Goal: Transaction & Acquisition: Subscribe to service/newsletter

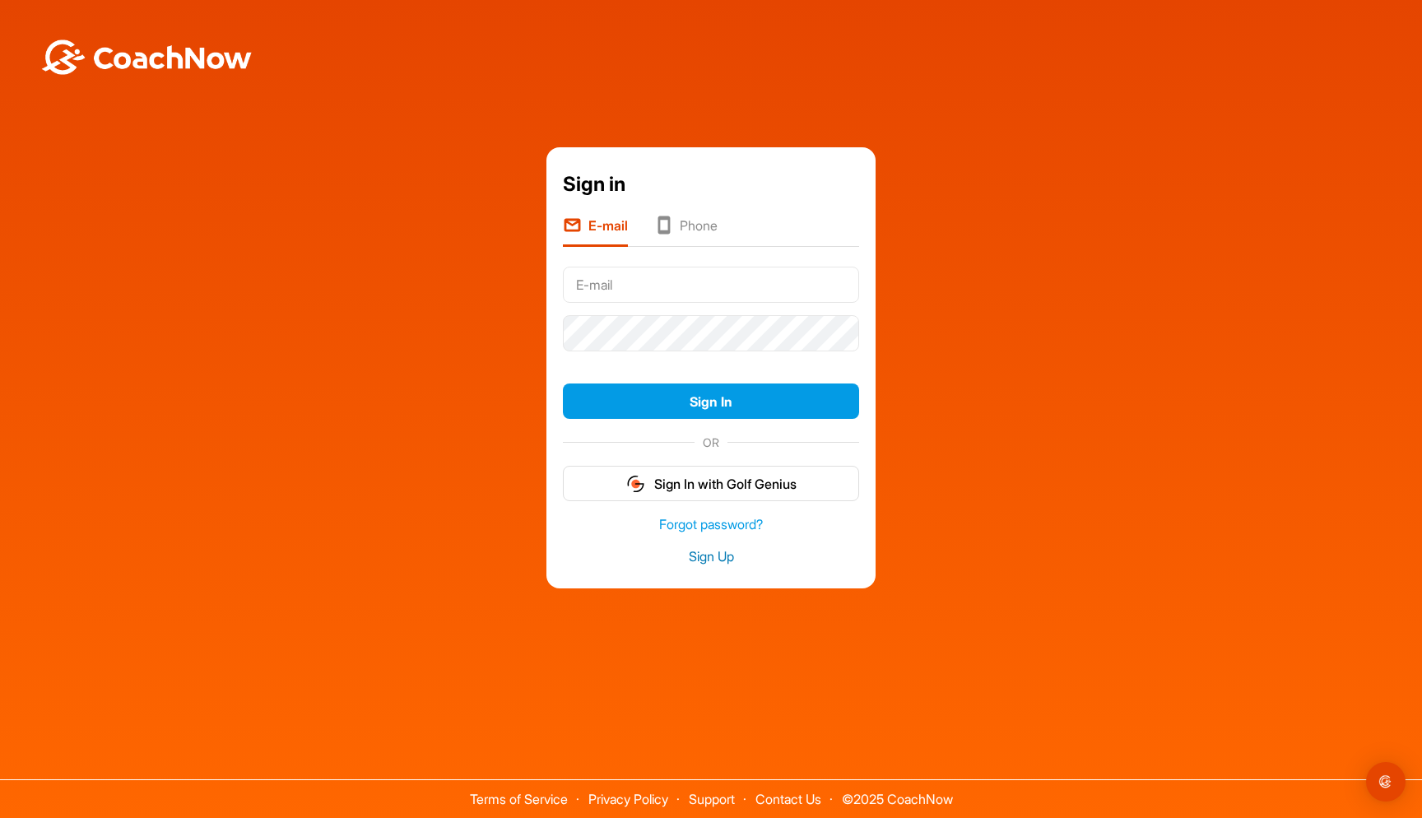
click at [705, 550] on link "Sign Up" at bounding box center [711, 556] width 296 height 19
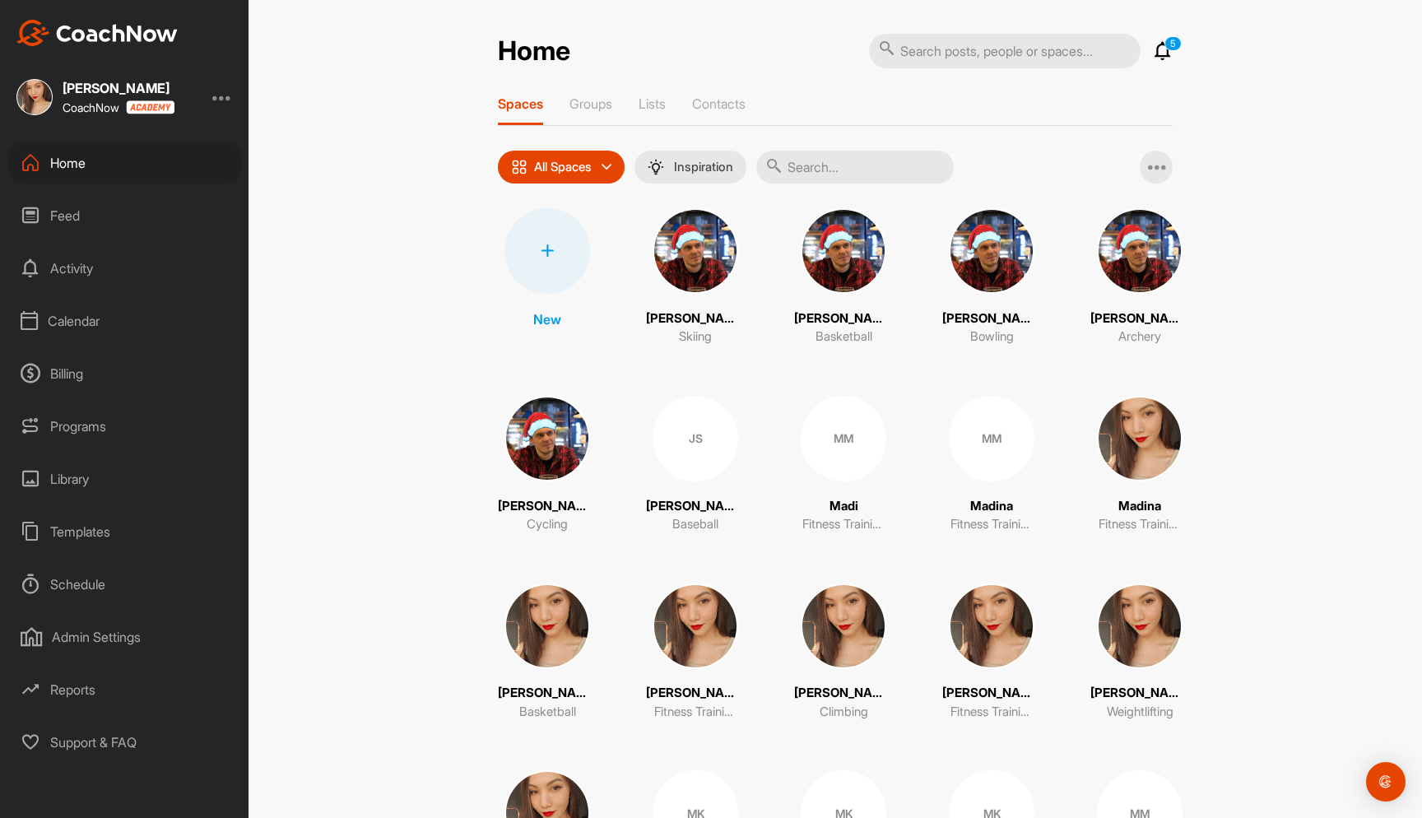
click at [220, 100] on div at bounding box center [222, 97] width 20 height 20
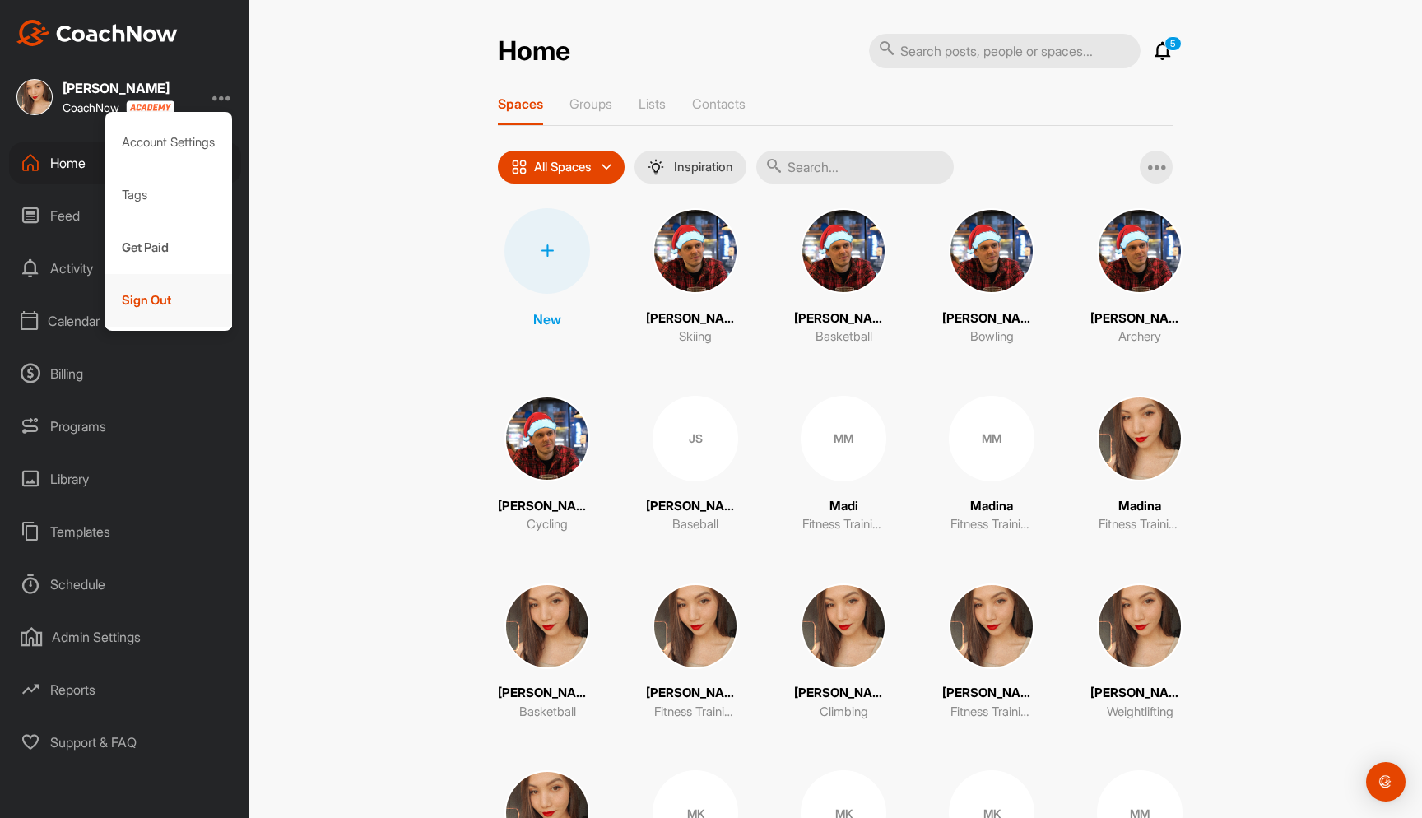
click at [181, 297] on div "Sign Out" at bounding box center [169, 300] width 128 height 53
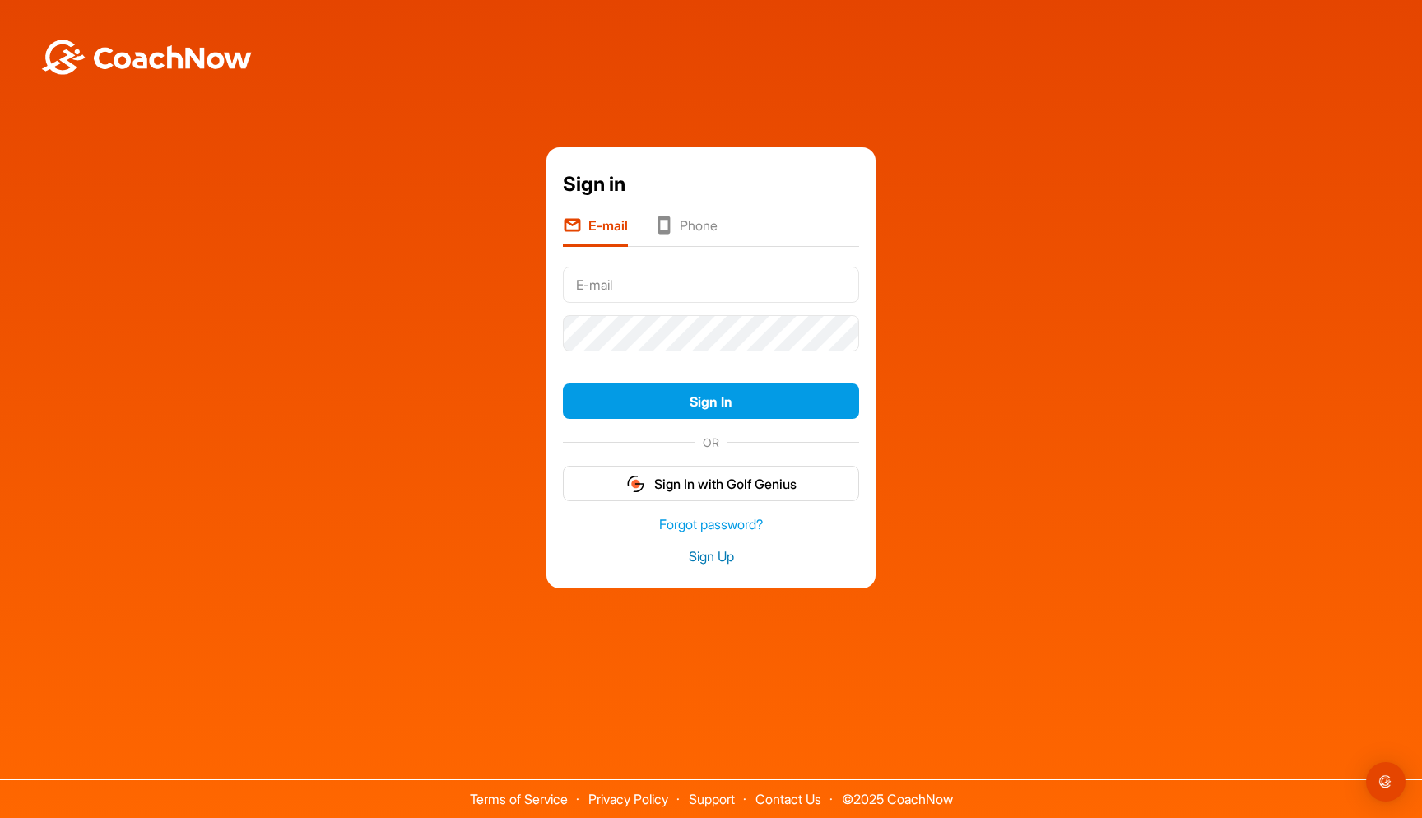
click at [703, 551] on link "Sign Up" at bounding box center [711, 556] width 296 height 19
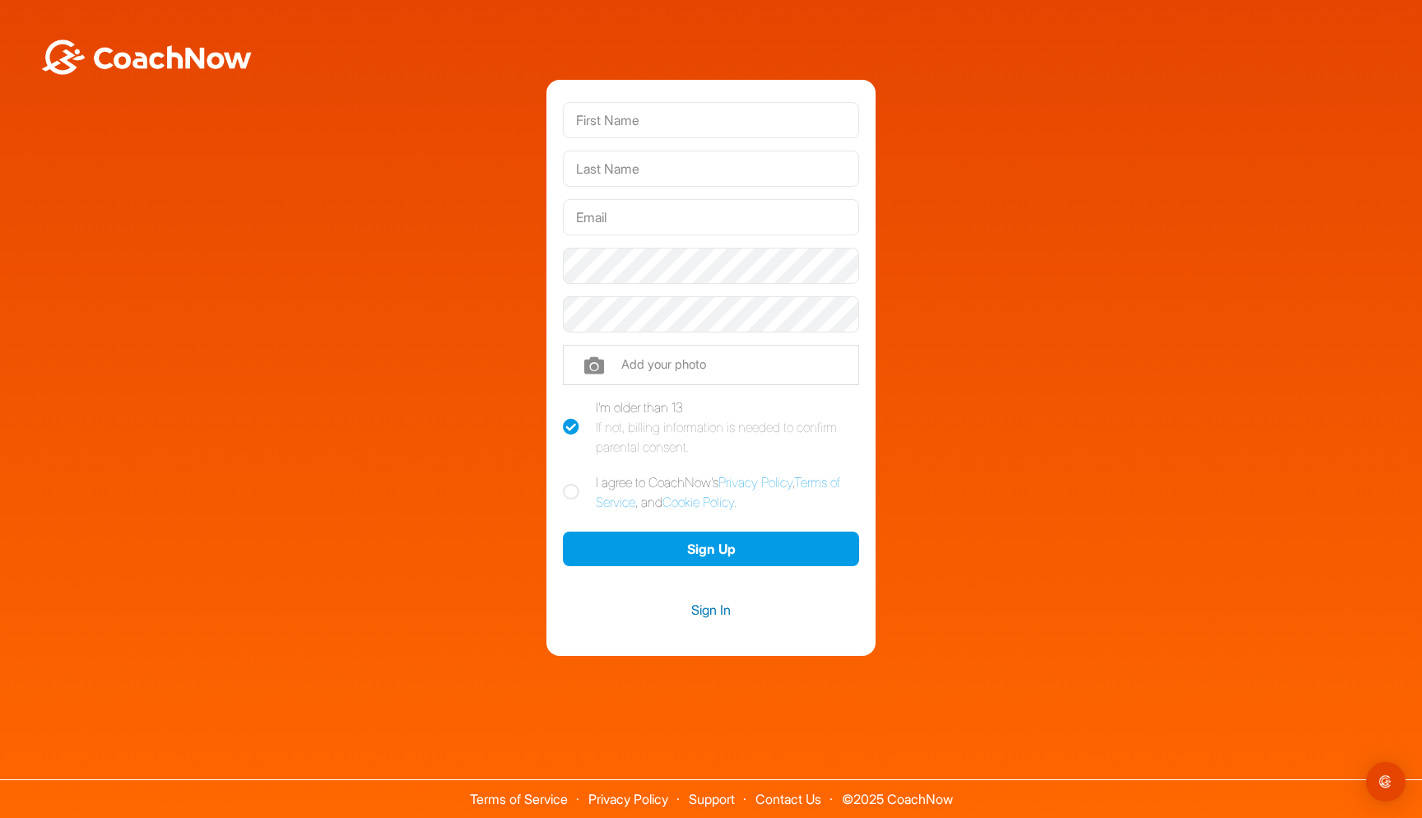
click at [703, 611] on link "Sign In" at bounding box center [711, 609] width 296 height 21
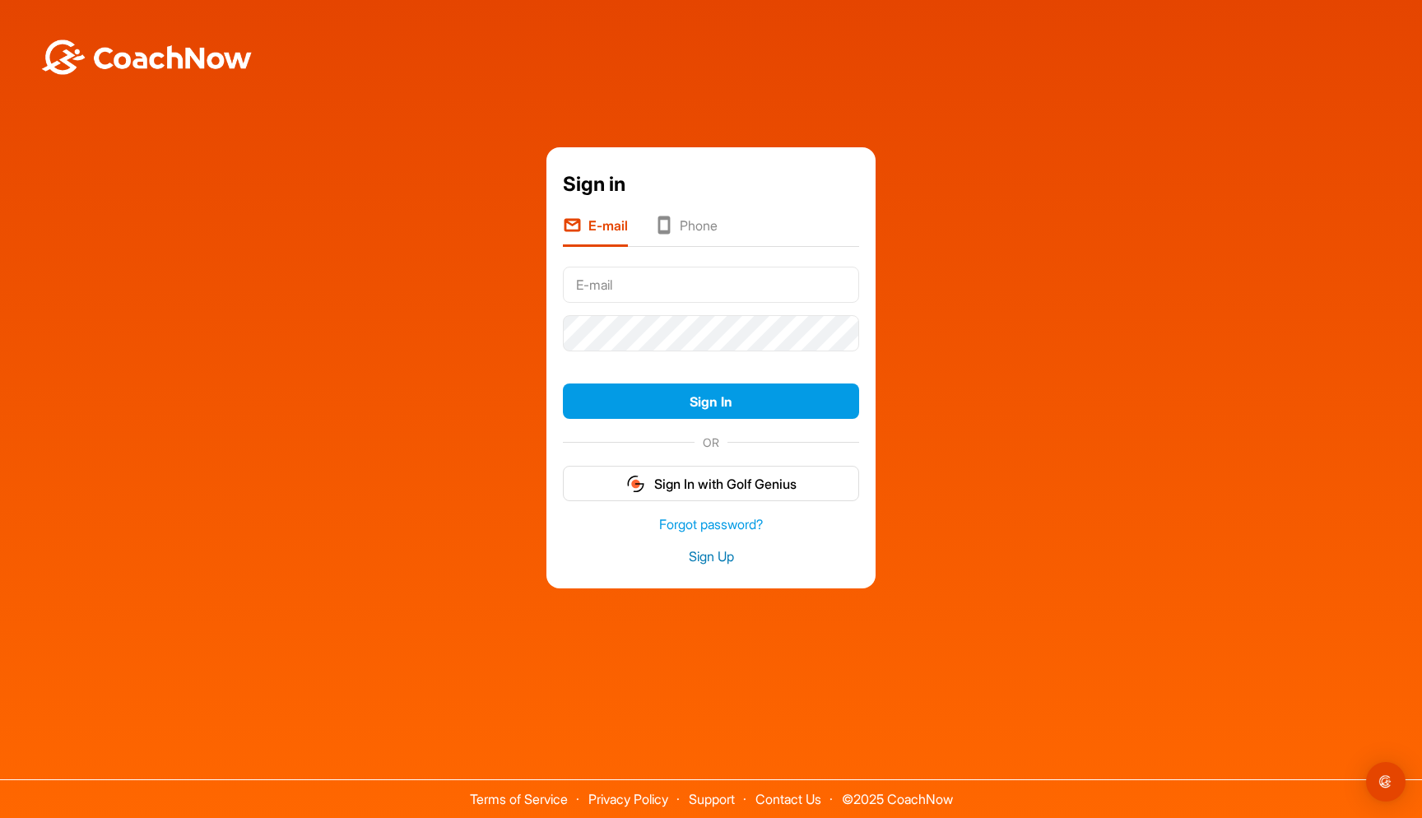
click at [711, 559] on link "Sign Up" at bounding box center [711, 556] width 296 height 19
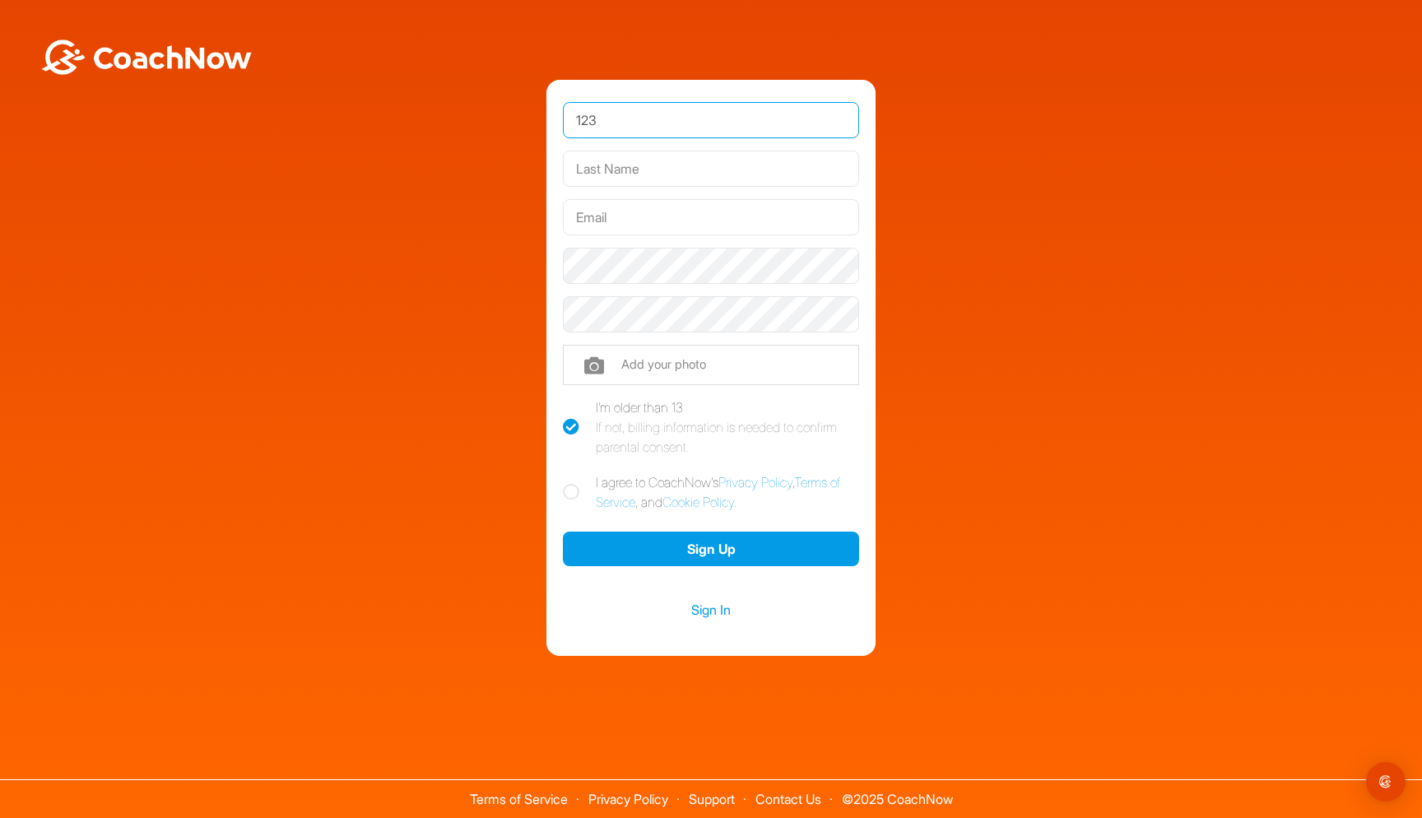
type input "123"
click at [658, 149] on div at bounding box center [711, 169] width 296 height 49
type input "123"
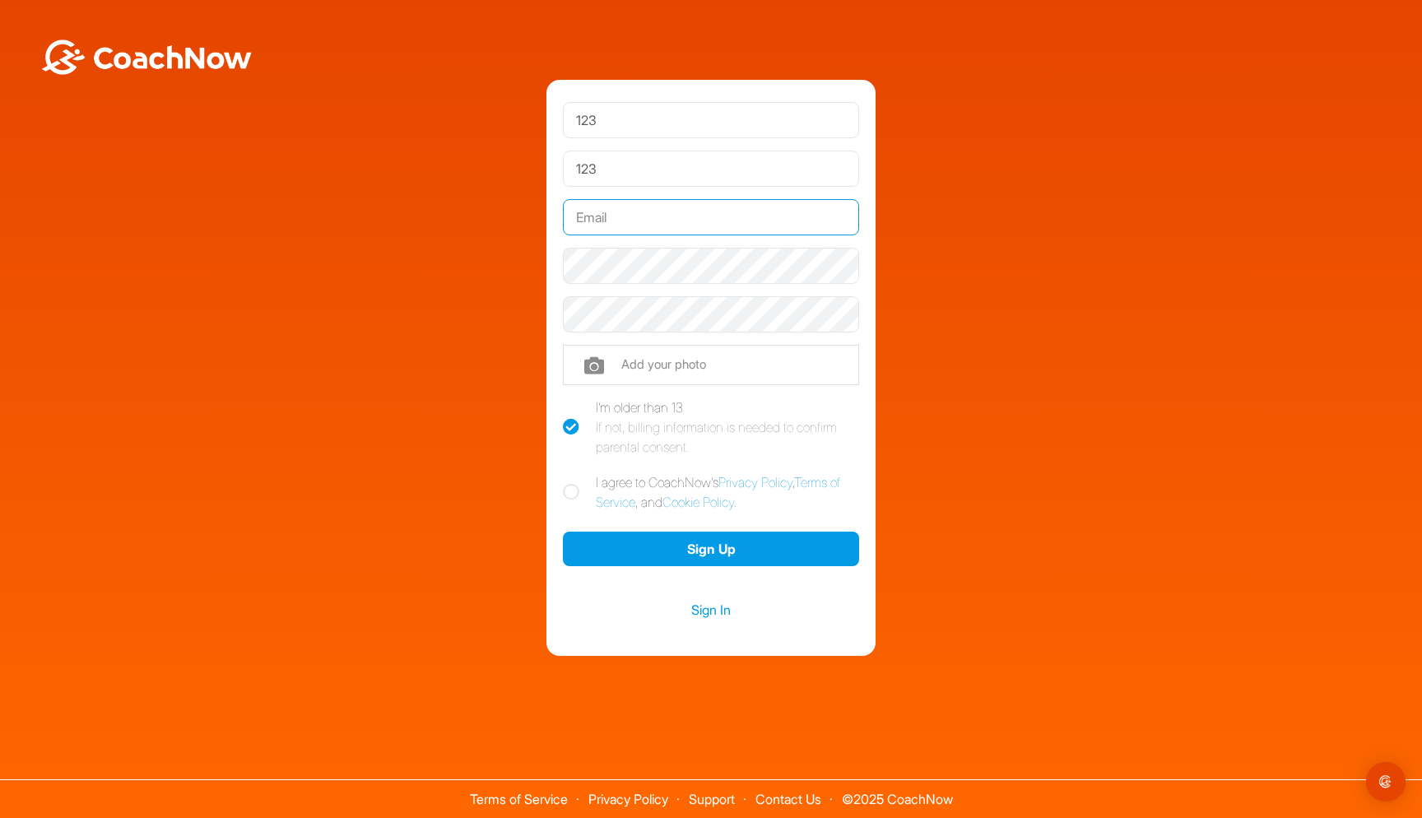
click at [625, 219] on input "text" at bounding box center [711, 217] width 296 height 36
type input "[EMAIL_ADDRESS][PERSON_NAME][DOMAIN_NAME]"
click at [598, 369] on input "file" at bounding box center [711, 365] width 296 height 40
type input "C:\fakepath\IMG_3629.jpg"
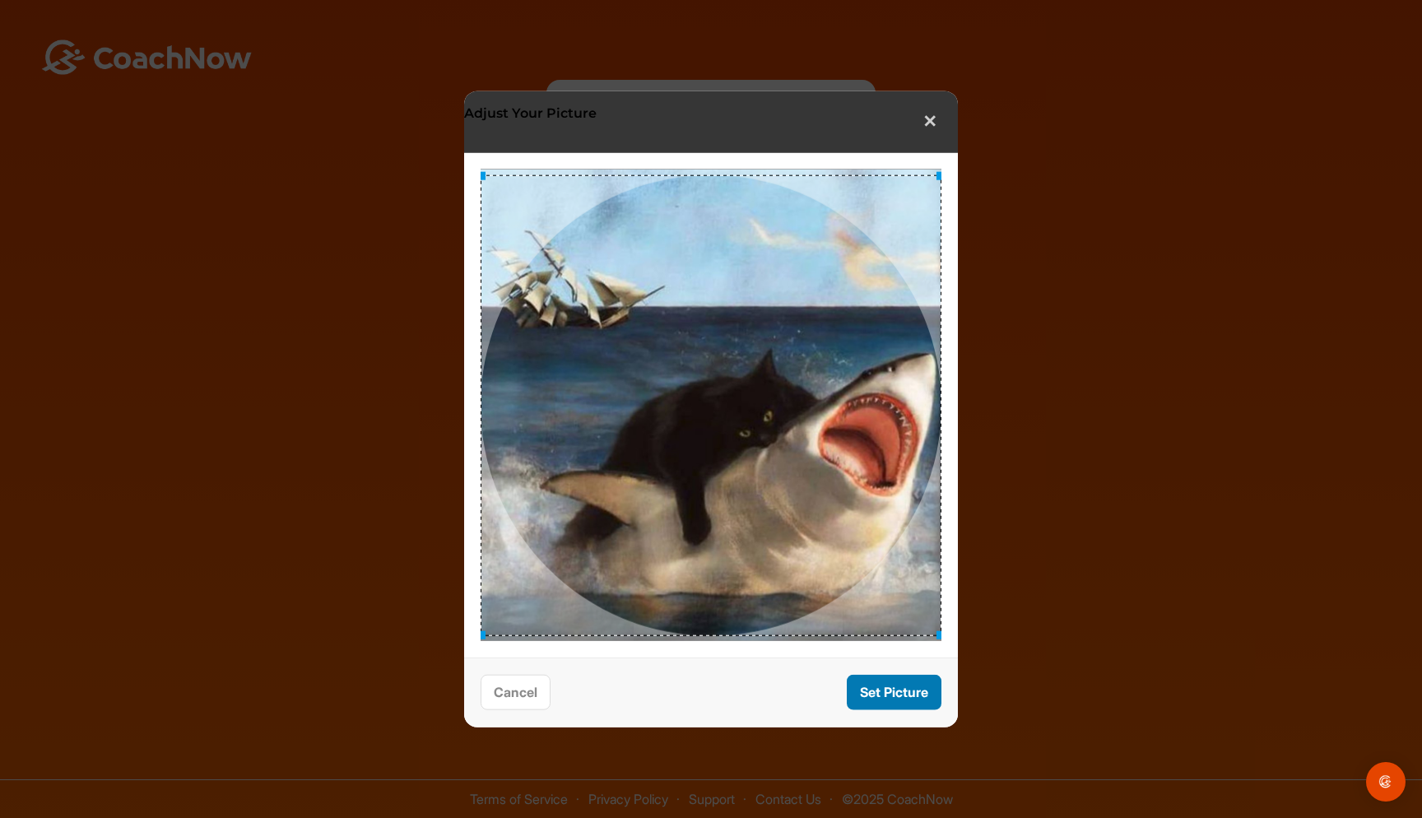
click at [897, 686] on button "Set Picture" at bounding box center [894, 691] width 95 height 35
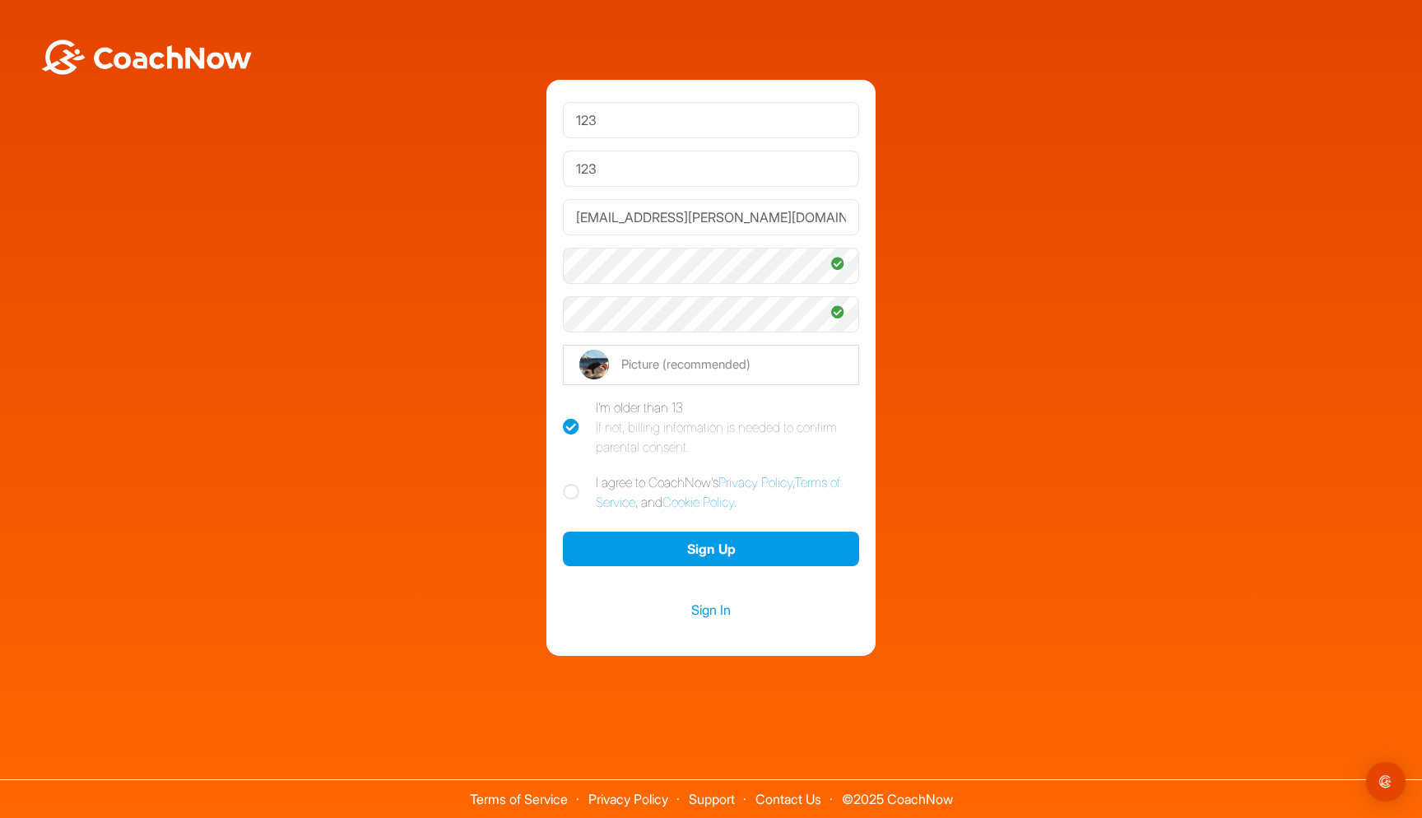
click at [570, 492] on icon at bounding box center [571, 492] width 16 height 16
click at [570, 483] on input "I agree to CoachNow's Privacy Policy , Terms of Service , and Cookie Policy ." at bounding box center [568, 477] width 11 height 11
checkbox input "true"
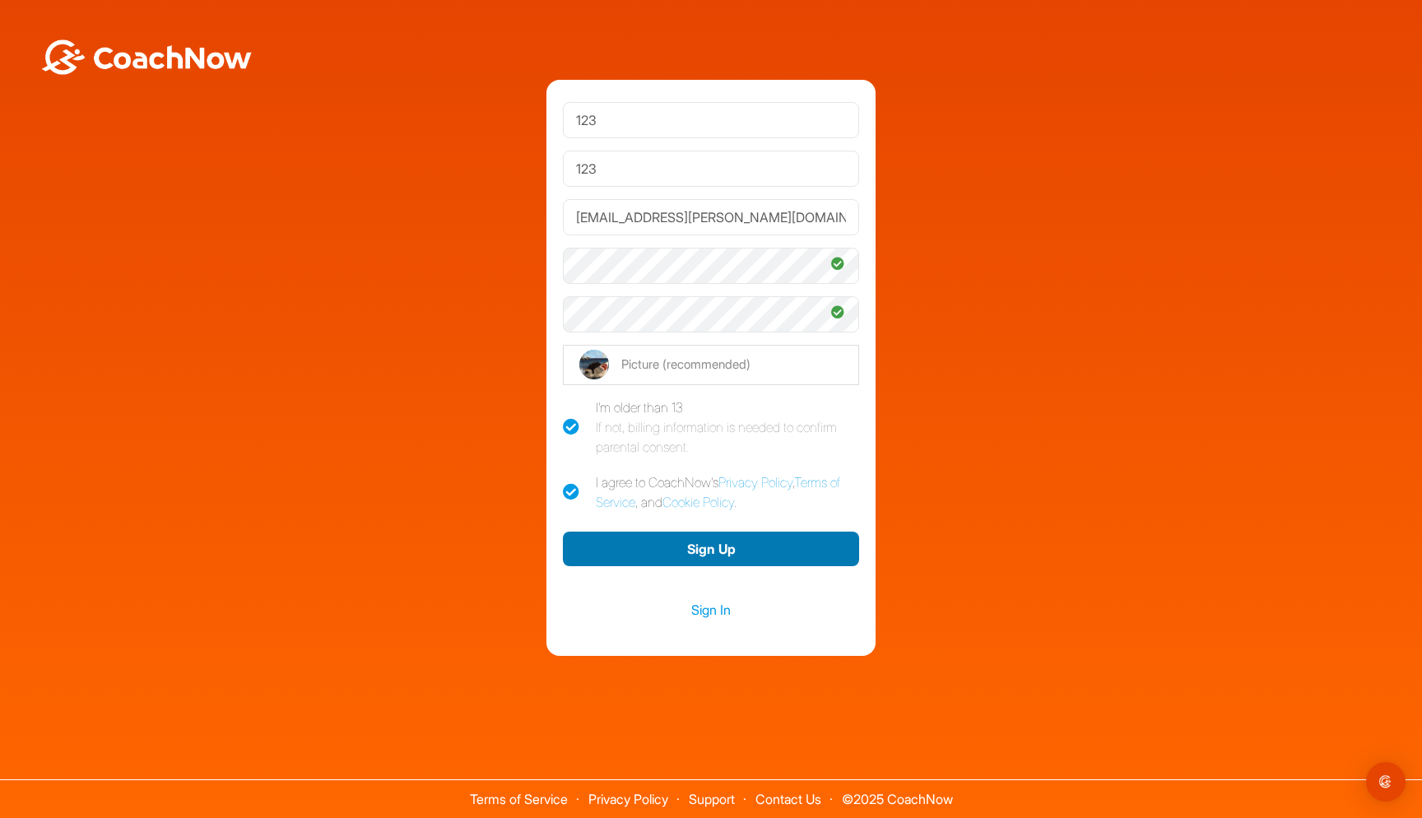
click at [630, 550] on button "Sign Up" at bounding box center [711, 549] width 296 height 35
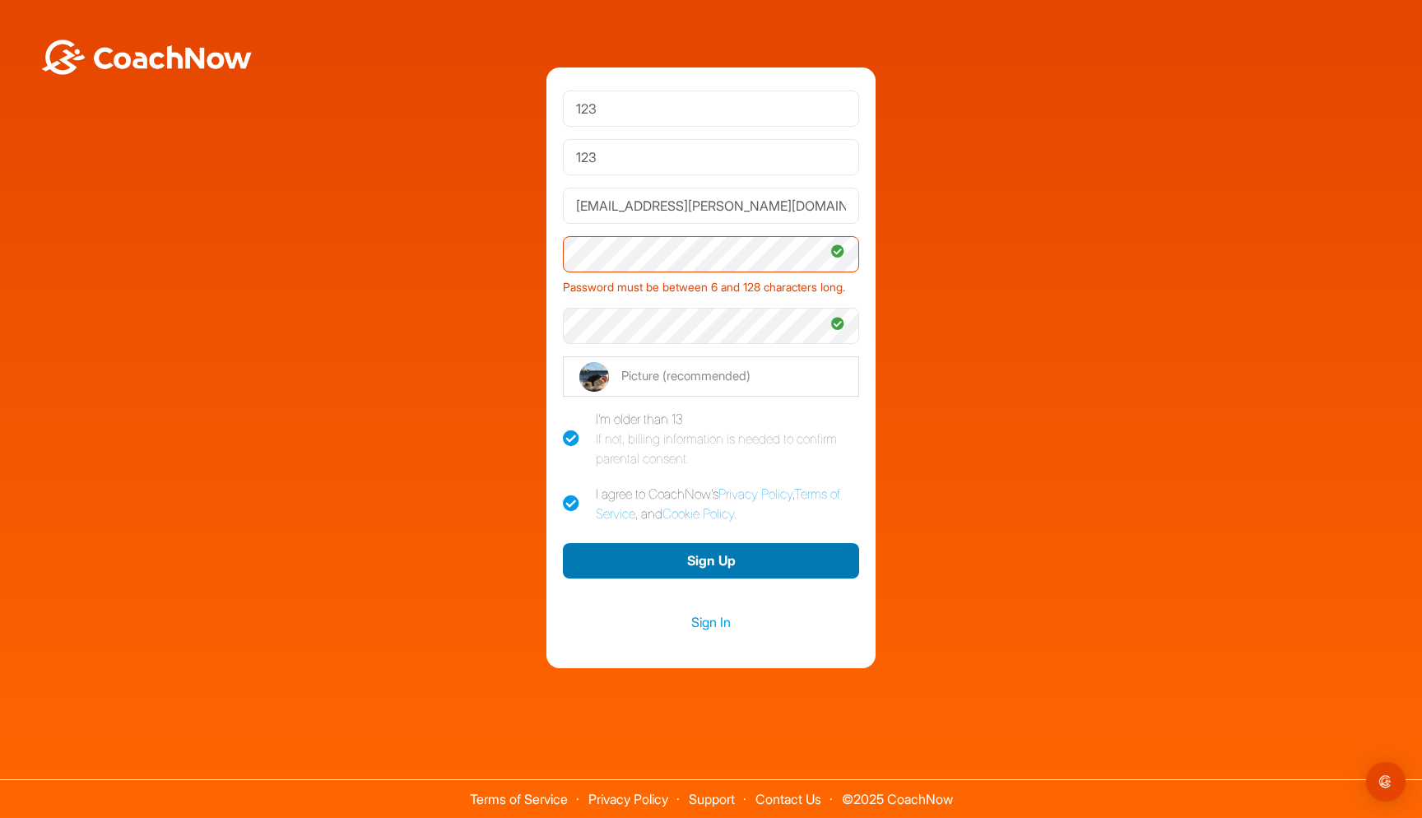
click at [679, 558] on button "Sign Up" at bounding box center [711, 560] width 296 height 35
